Goal: Information Seeking & Learning: Learn about a topic

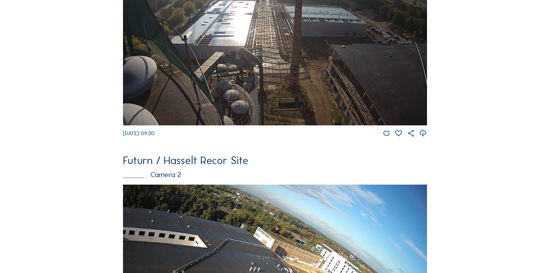
scroll to position [289, 0]
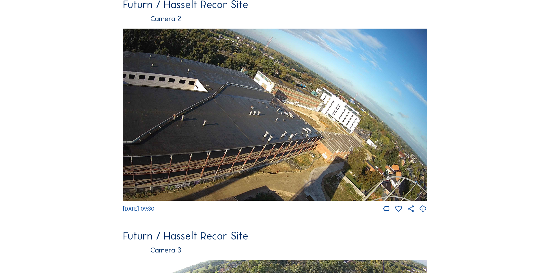
click at [340, 125] on img at bounding box center [275, 115] width 304 height 172
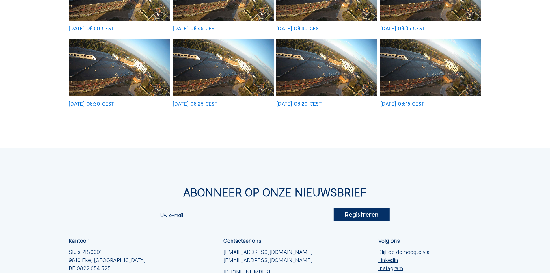
scroll to position [289, 0]
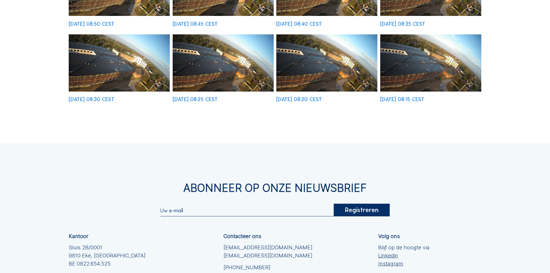
click at [446, 82] on img at bounding box center [430, 62] width 101 height 57
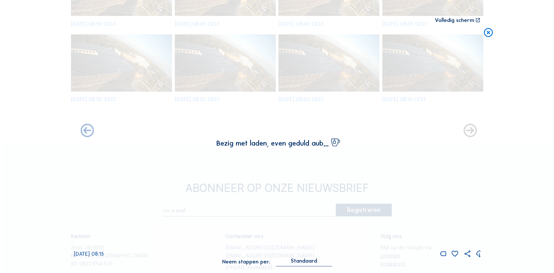
scroll to position [290, 0]
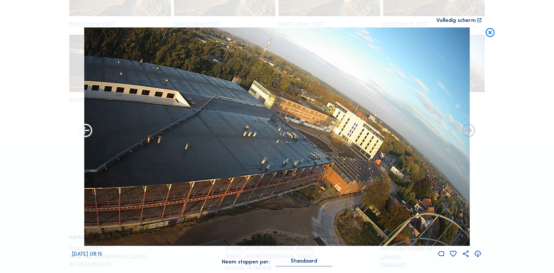
click at [81, 132] on icon at bounding box center [86, 131] width 16 height 16
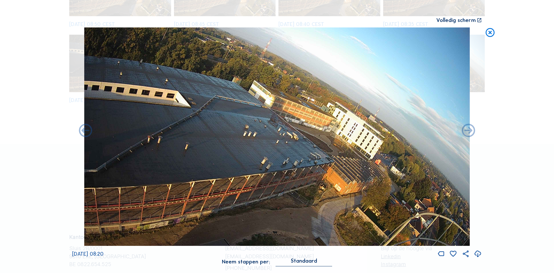
click at [81, 132] on icon at bounding box center [86, 131] width 16 height 16
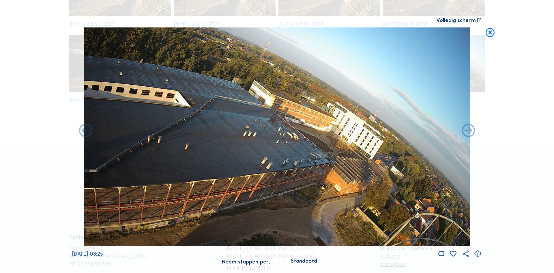
click at [81, 132] on icon at bounding box center [86, 131] width 16 height 16
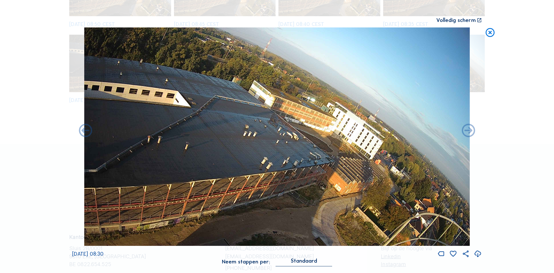
click at [81, 132] on icon at bounding box center [86, 131] width 16 height 16
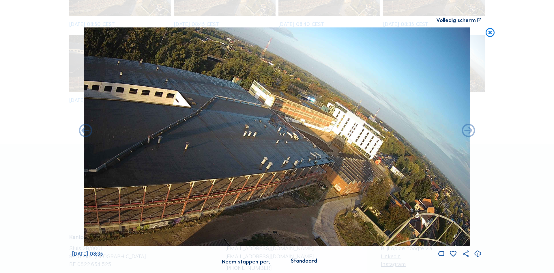
click at [81, 132] on icon at bounding box center [86, 131] width 16 height 16
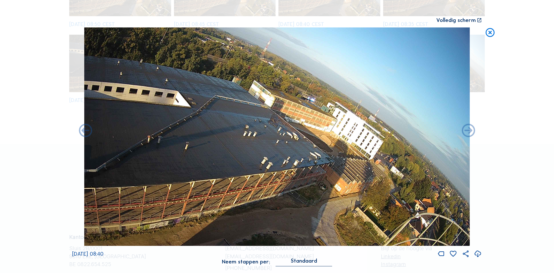
click at [81, 132] on icon at bounding box center [86, 131] width 16 height 16
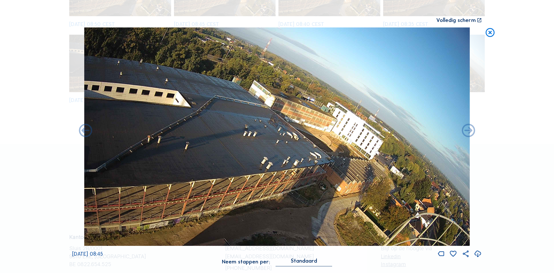
click at [81, 132] on icon at bounding box center [86, 131] width 16 height 16
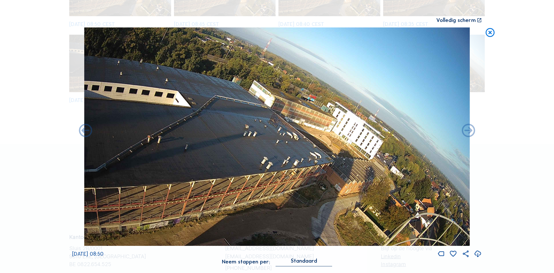
click at [81, 132] on icon at bounding box center [86, 131] width 16 height 16
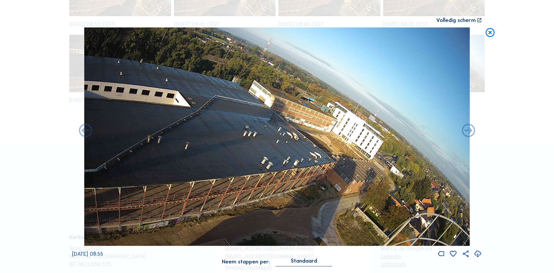
click at [81, 132] on icon at bounding box center [86, 131] width 16 height 16
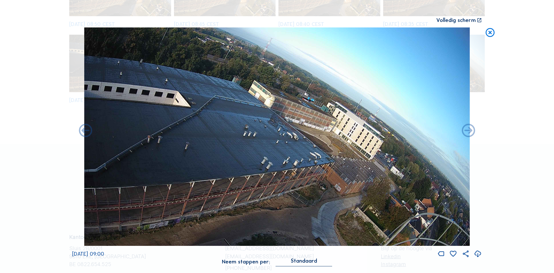
click at [81, 132] on icon at bounding box center [86, 131] width 16 height 16
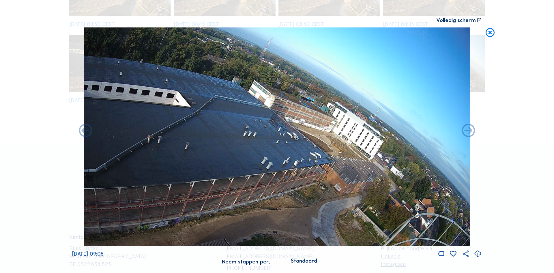
click at [81, 132] on icon at bounding box center [86, 131] width 16 height 16
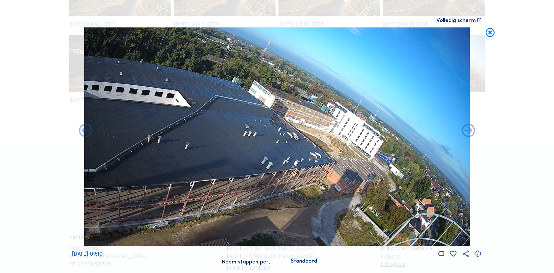
click at [81, 132] on icon at bounding box center [86, 131] width 16 height 16
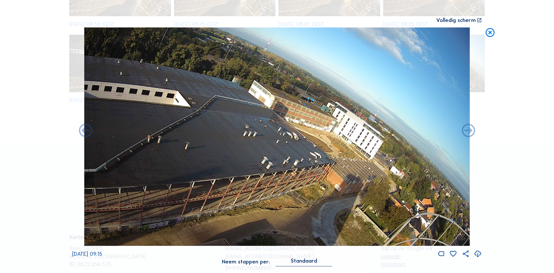
click at [81, 132] on icon at bounding box center [86, 131] width 16 height 16
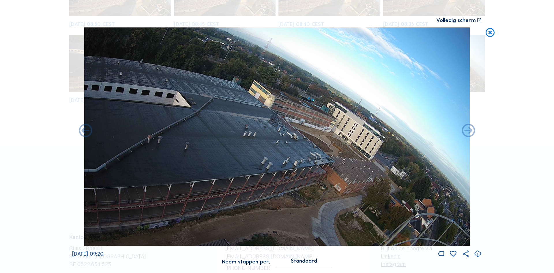
click at [81, 132] on icon at bounding box center [86, 131] width 16 height 16
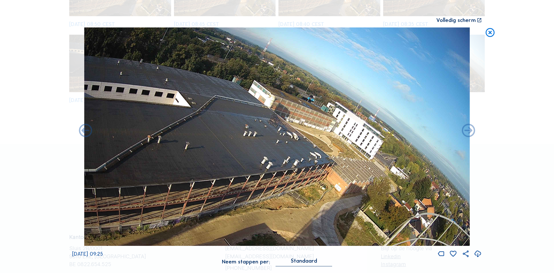
click at [81, 132] on icon at bounding box center [86, 131] width 16 height 16
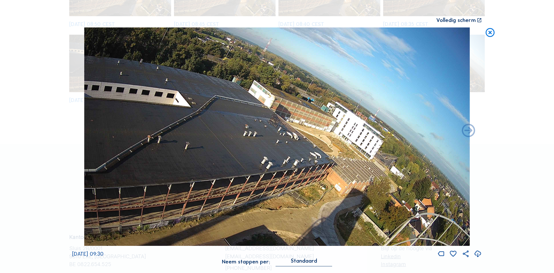
click at [489, 37] on icon at bounding box center [490, 32] width 11 height 11
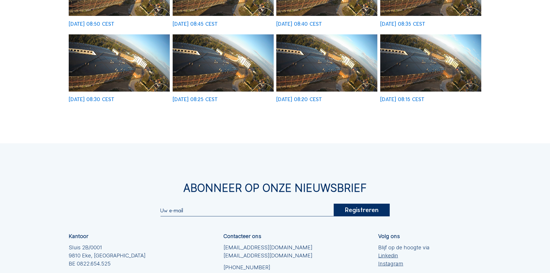
scroll to position [0, 0]
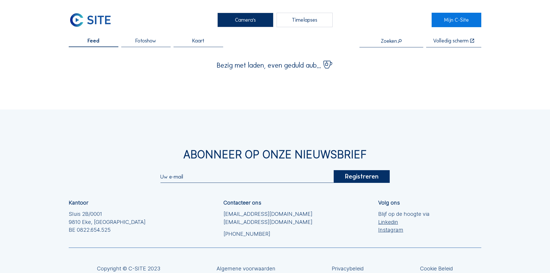
scroll to position [53, 0]
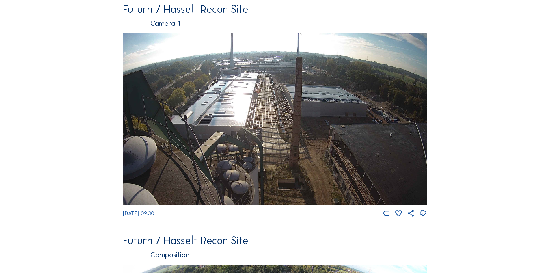
click at [385, 90] on img at bounding box center [275, 119] width 304 height 172
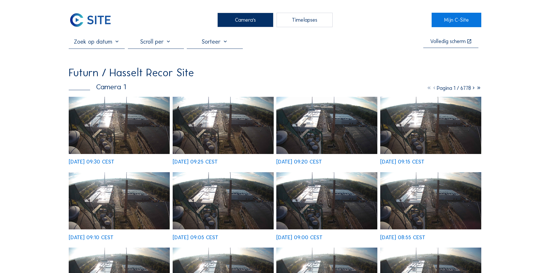
click at [121, 126] on img at bounding box center [119, 125] width 101 height 57
